Goal: Information Seeking & Learning: Learn about a topic

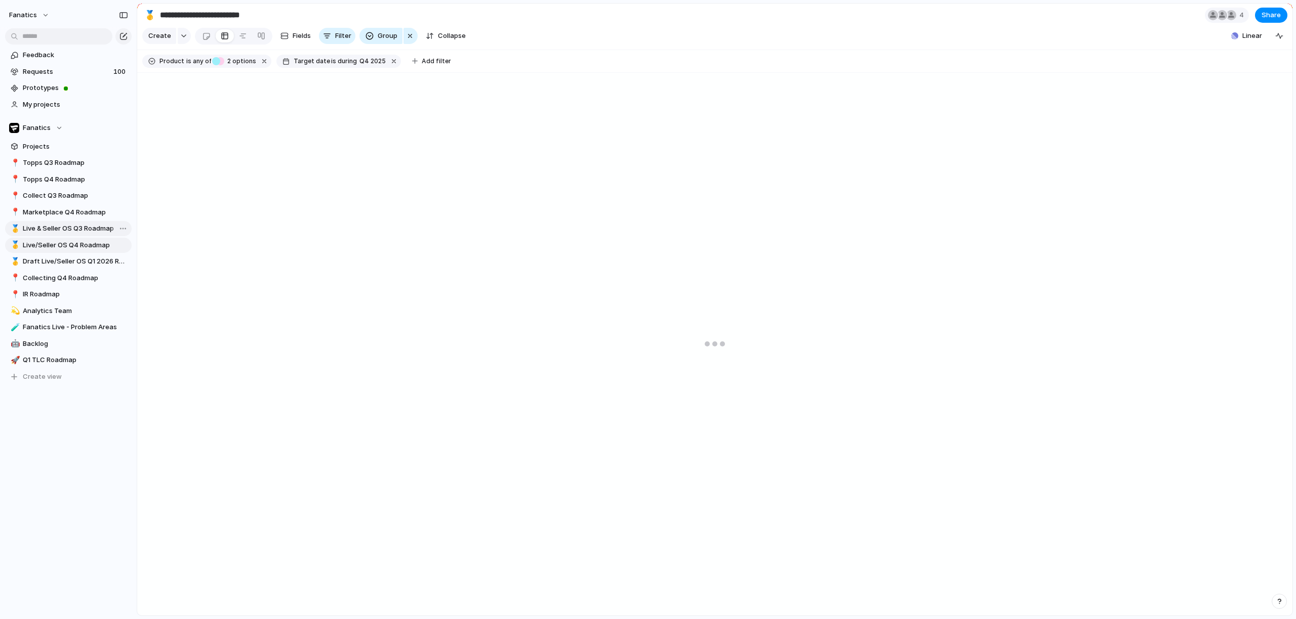
click at [58, 231] on span "Live & Seller OS Q3 Roadmap" at bounding box center [75, 229] width 105 height 10
type input "**********"
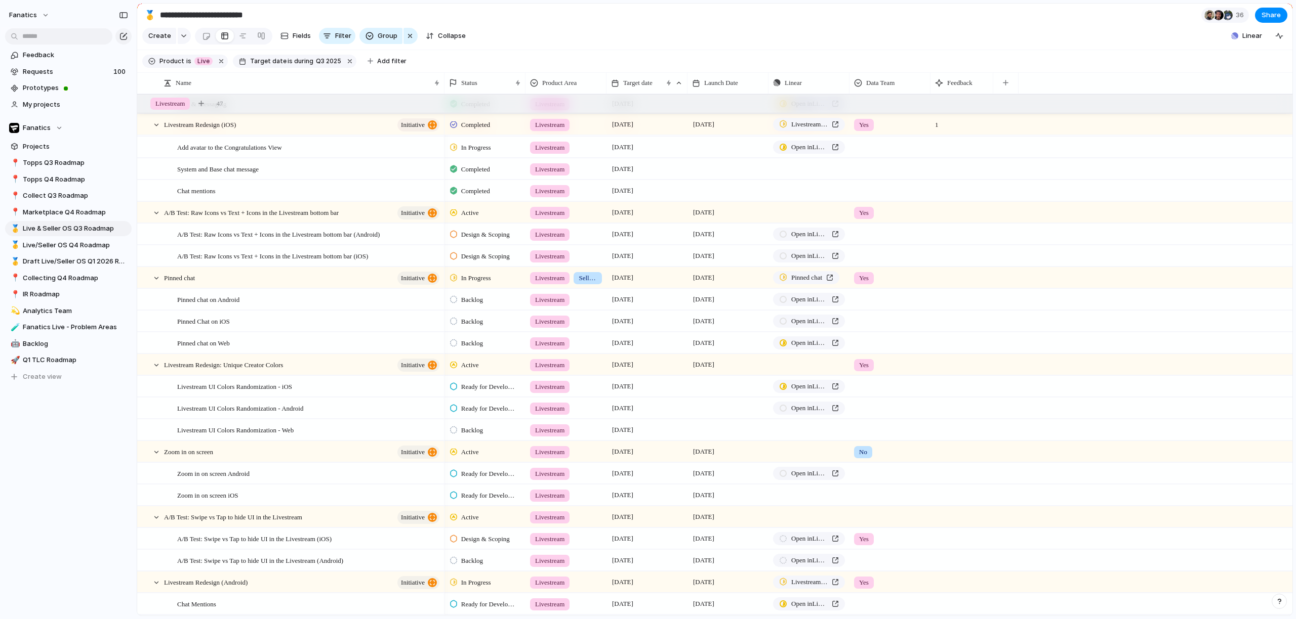
scroll to position [194, 0]
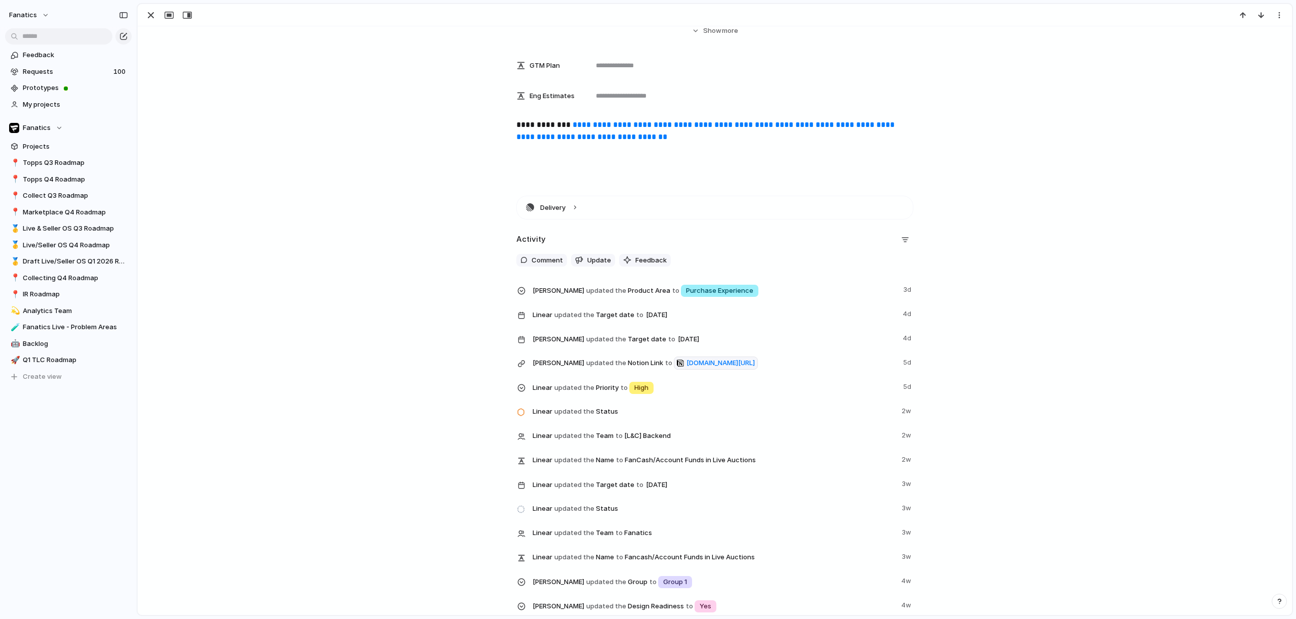
scroll to position [346, 0]
